Goal: Task Accomplishment & Management: Use online tool/utility

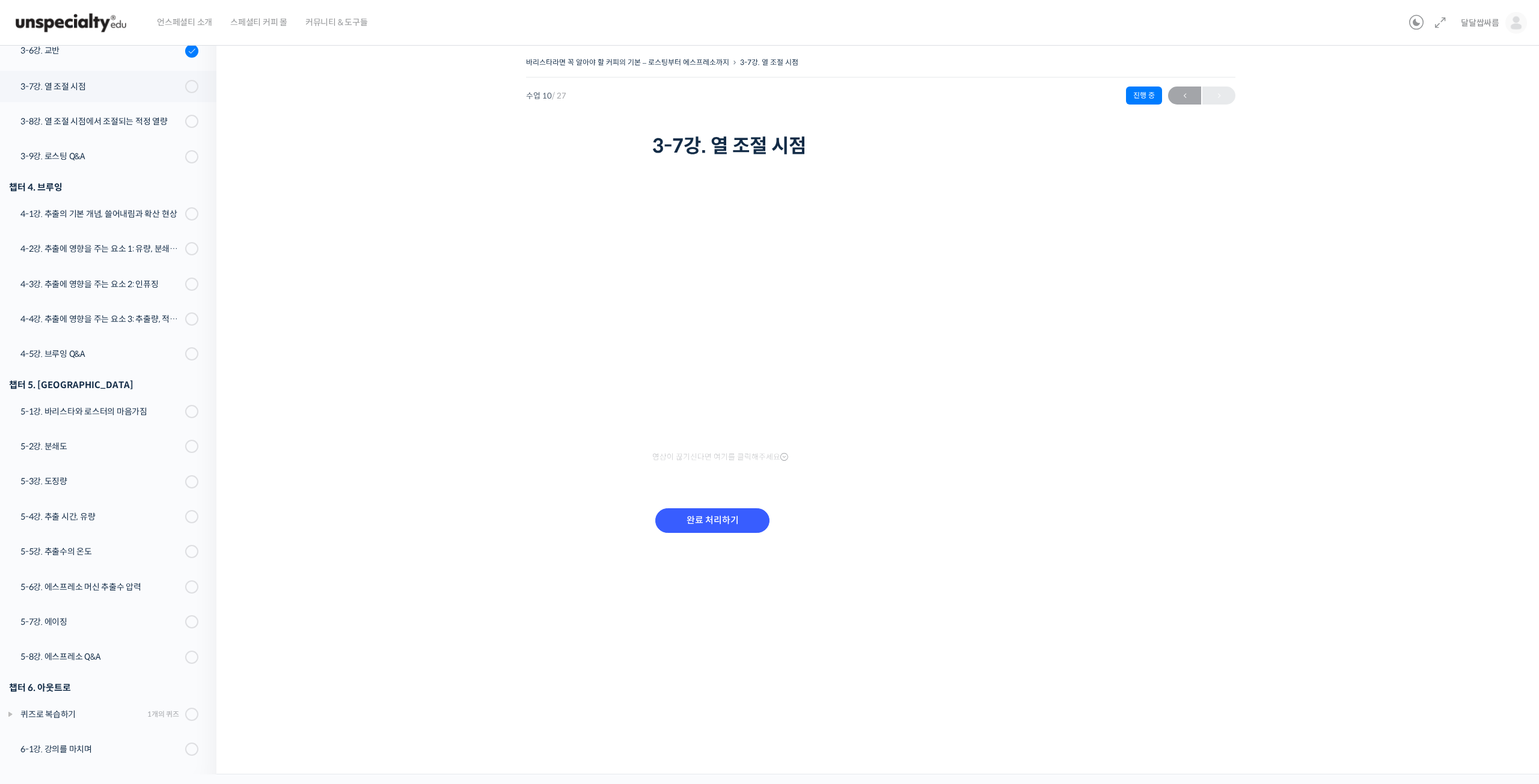
scroll to position [438, 0]
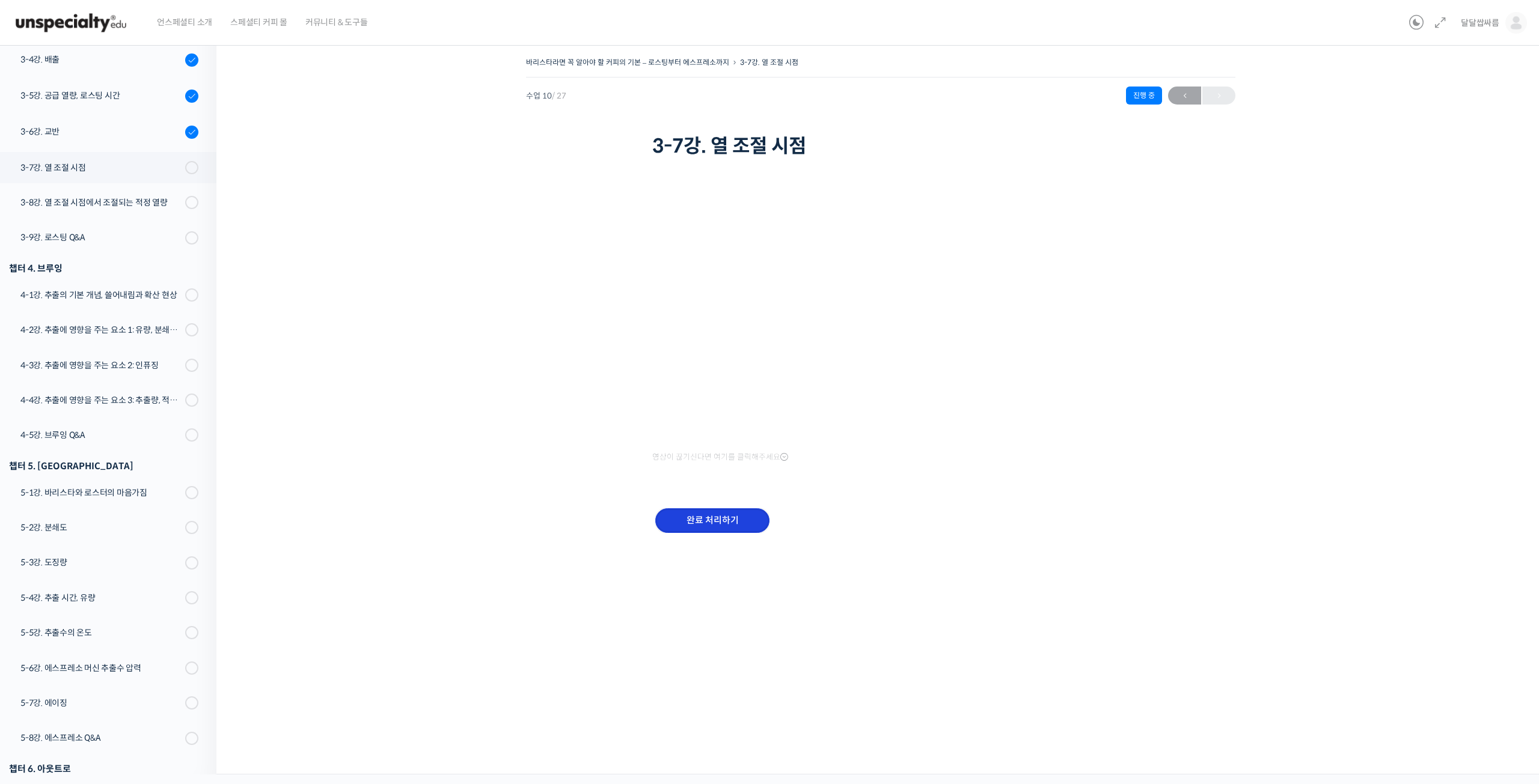
drag, startPoint x: 731, startPoint y: 525, endPoint x: 727, endPoint y: 530, distance: 6.4
click at [729, 528] on input "완료 처리하기" at bounding box center [712, 521] width 114 height 25
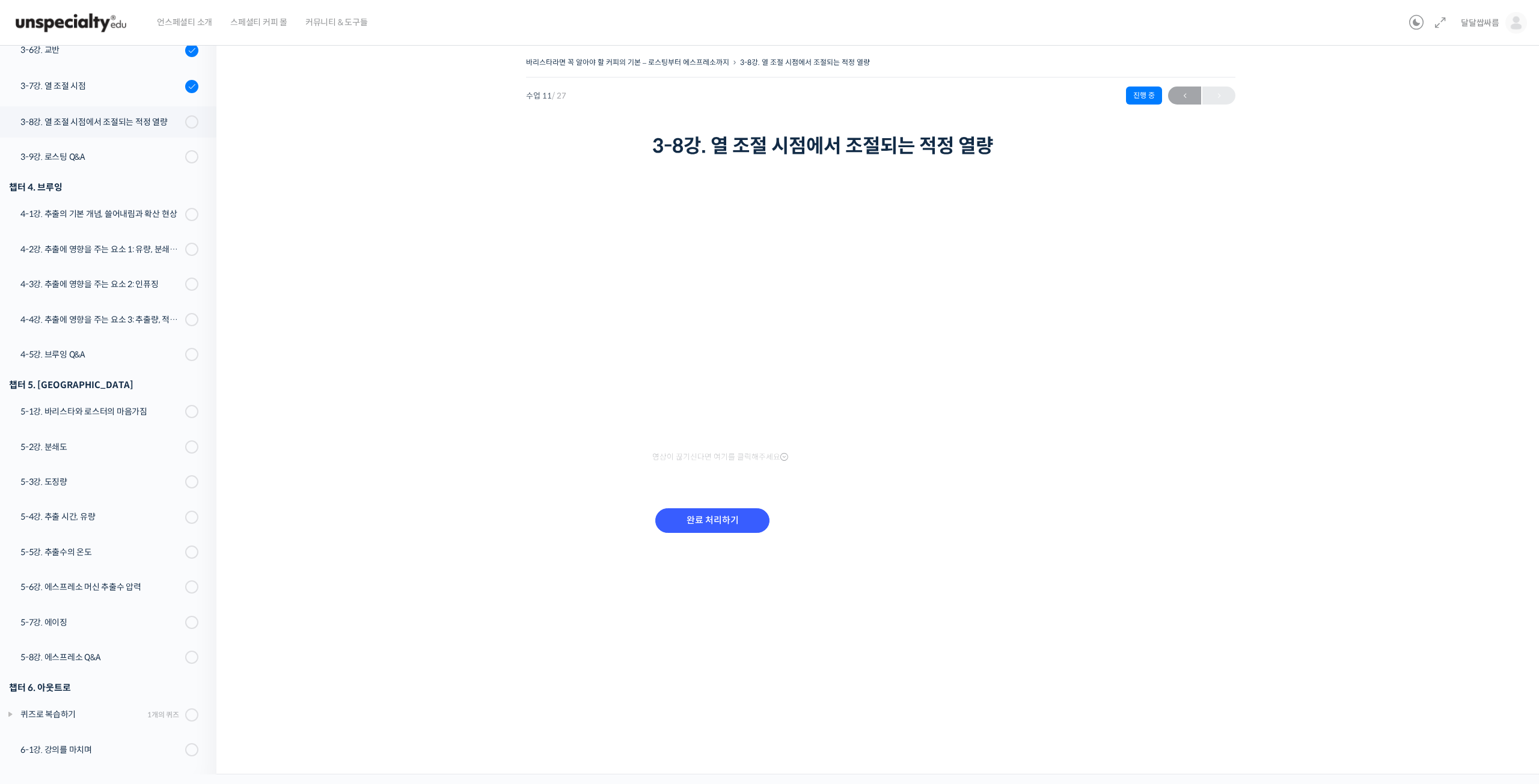
scroll to position [439, 0]
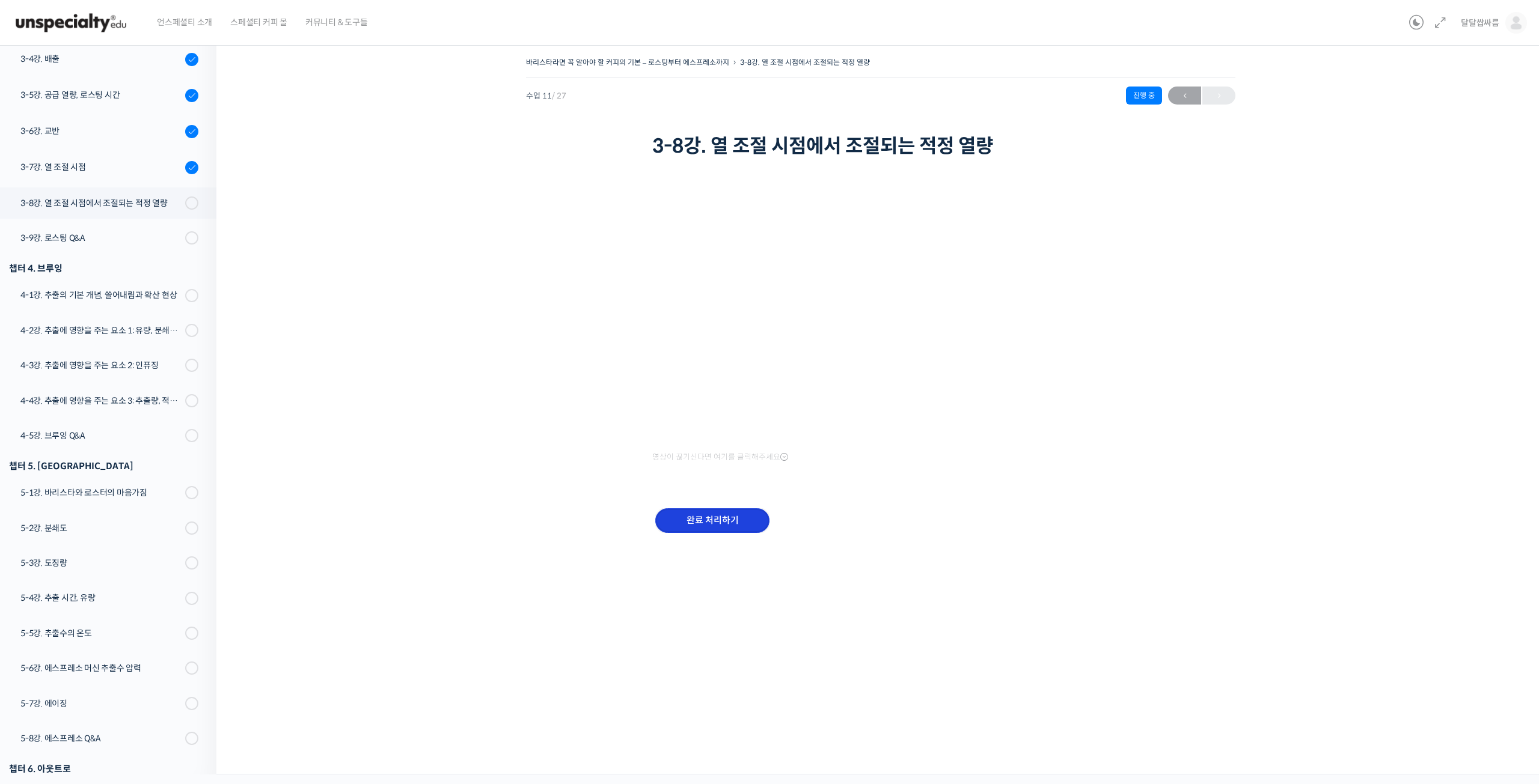
click at [702, 523] on input "완료 처리하기" at bounding box center [712, 521] width 114 height 25
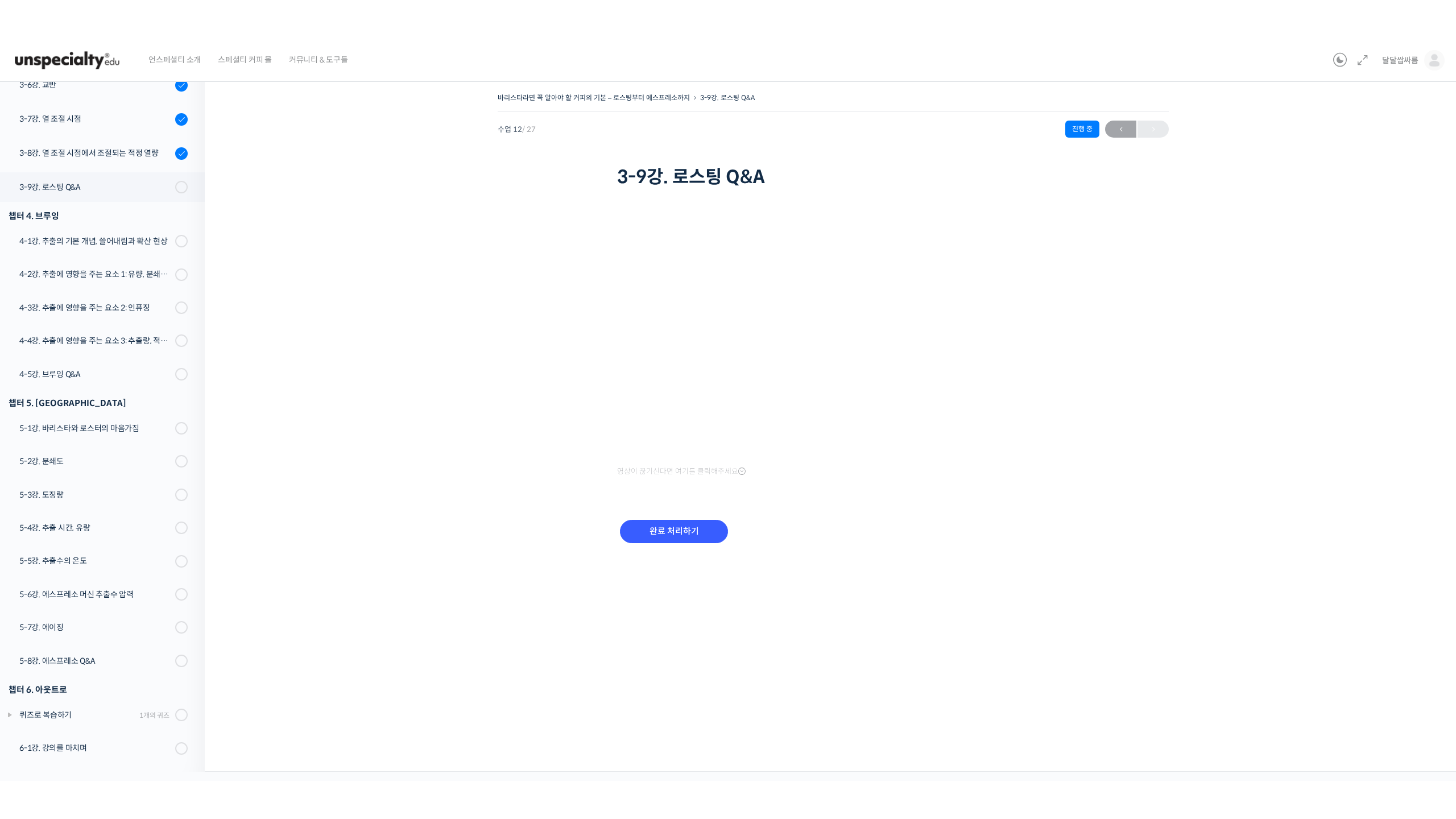
scroll to position [416, 0]
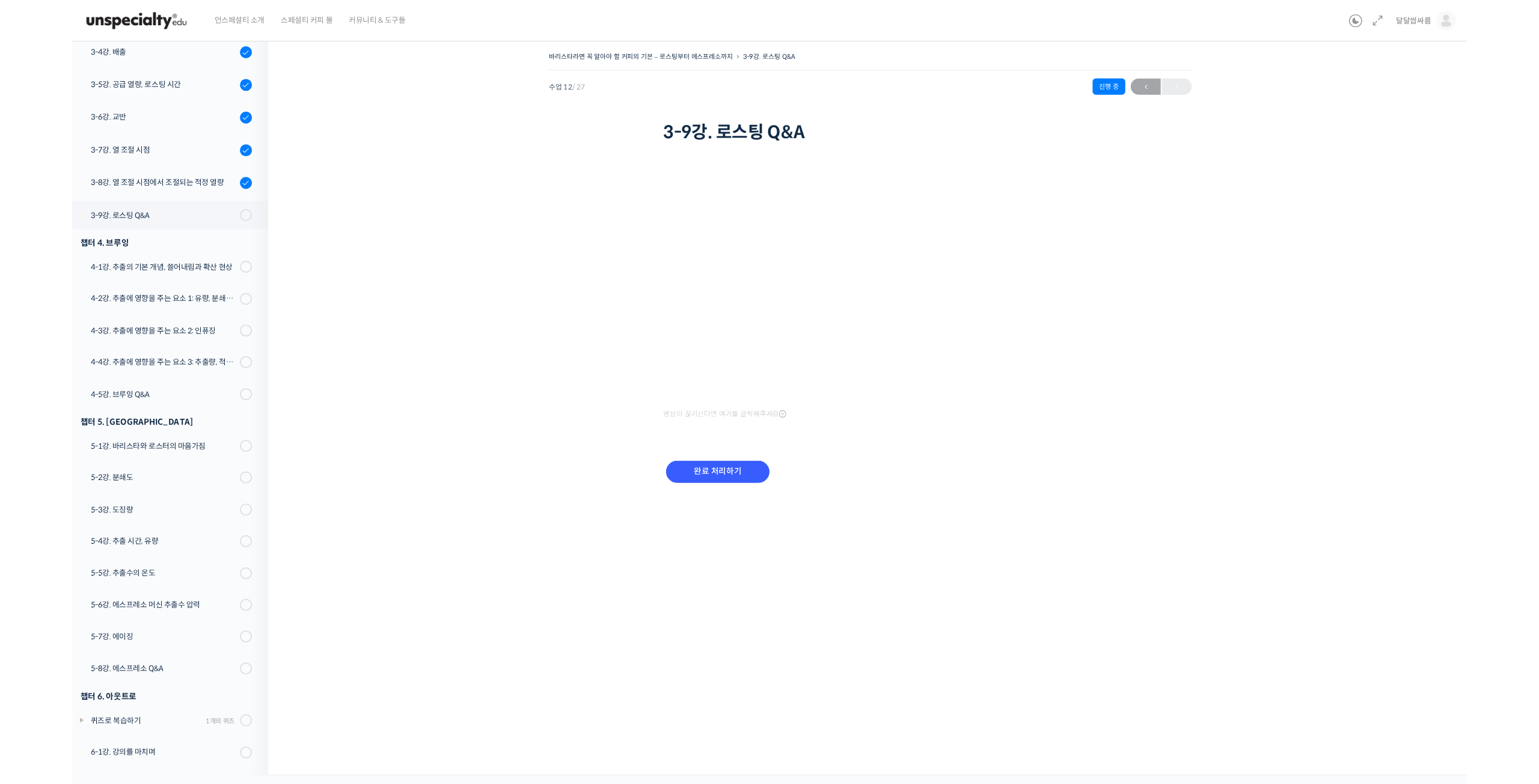
scroll to position [440, 0]
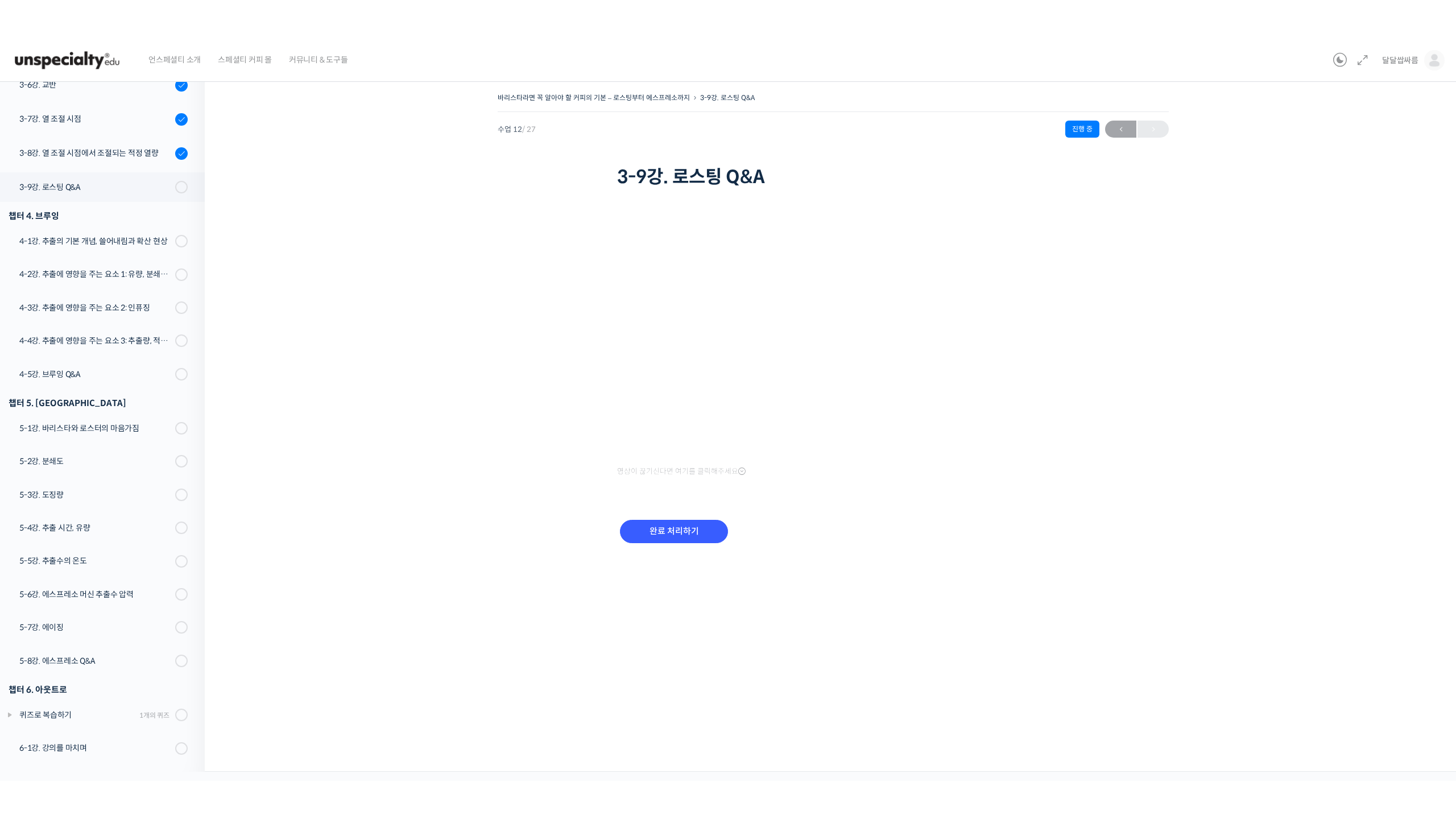
scroll to position [416, 0]
